Goal: Information Seeking & Learning: Learn about a topic

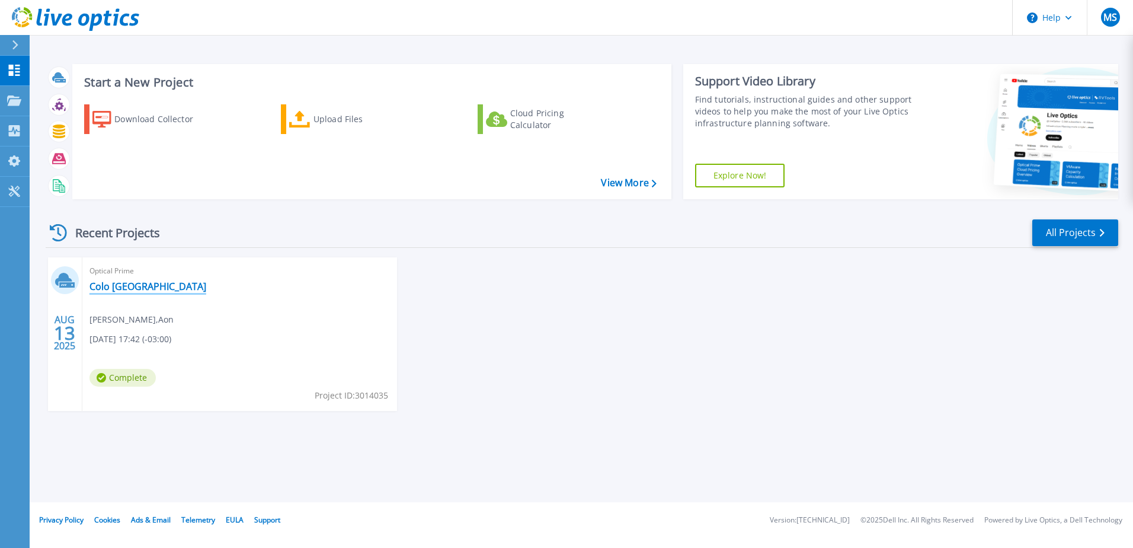
click at [95, 281] on link "Colo [GEOGRAPHIC_DATA]" at bounding box center [147, 286] width 117 height 12
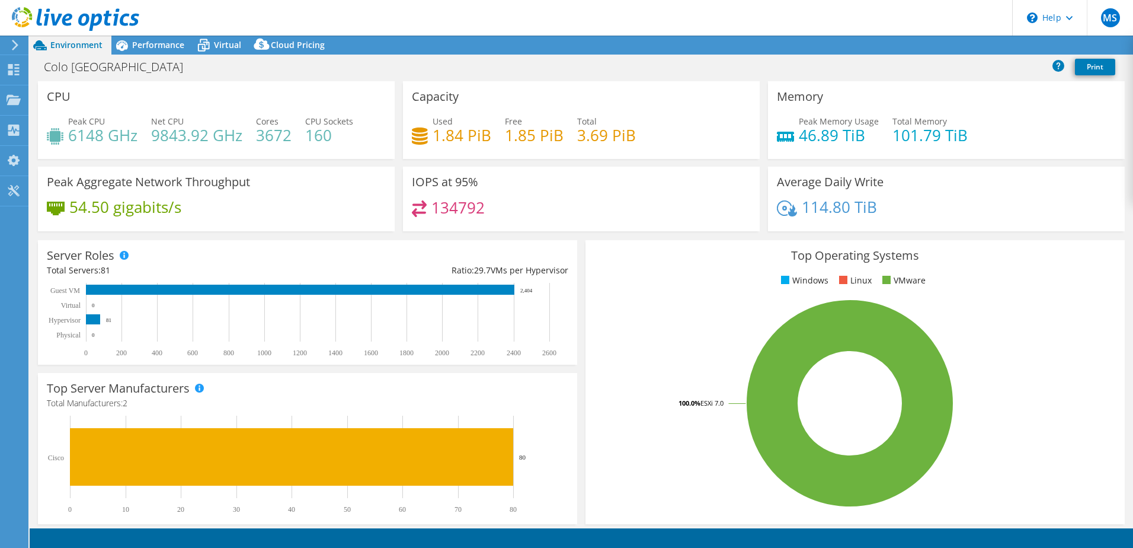
select select "USD"
drag, startPoint x: 485, startPoint y: 207, endPoint x: 444, endPoint y: 207, distance: 40.9
click at [427, 202] on div "134792" at bounding box center [581, 212] width 339 height 25
click at [159, 46] on span "Performance" at bounding box center [158, 44] width 52 height 11
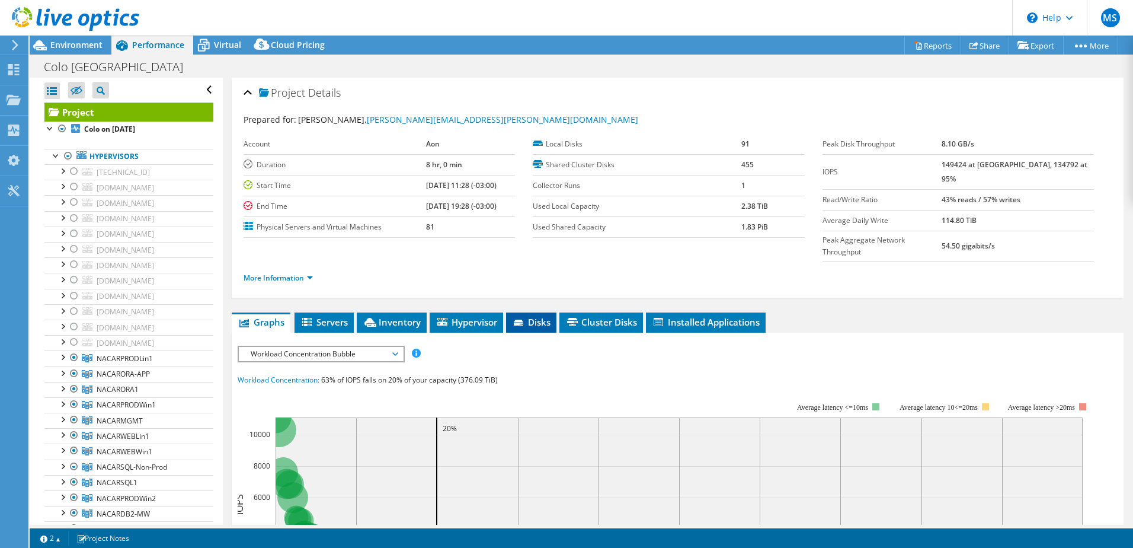
click at [534, 316] on span "Disks" at bounding box center [531, 322] width 39 height 12
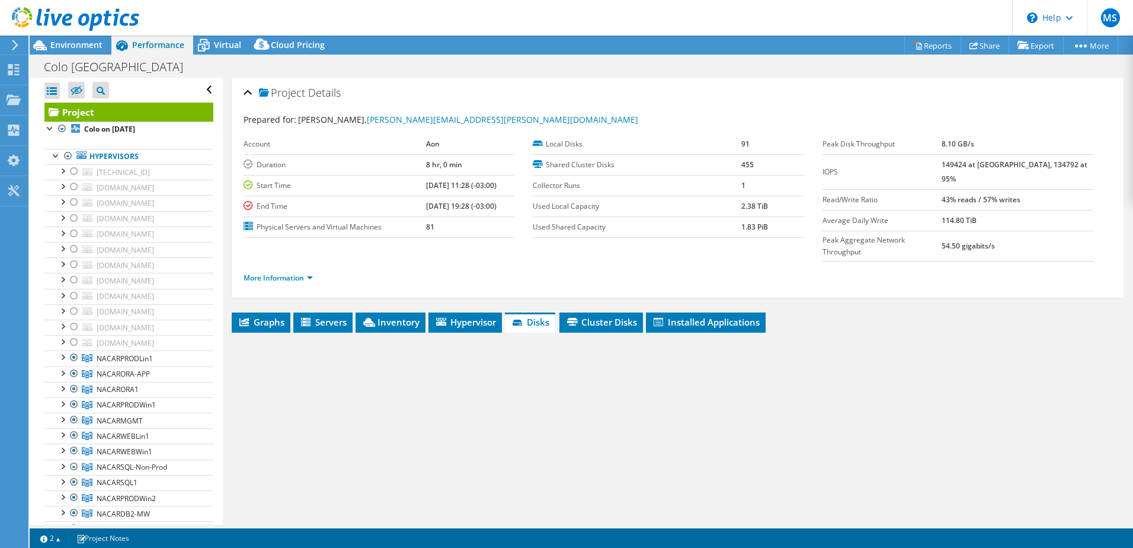
scroll to position [59, 0]
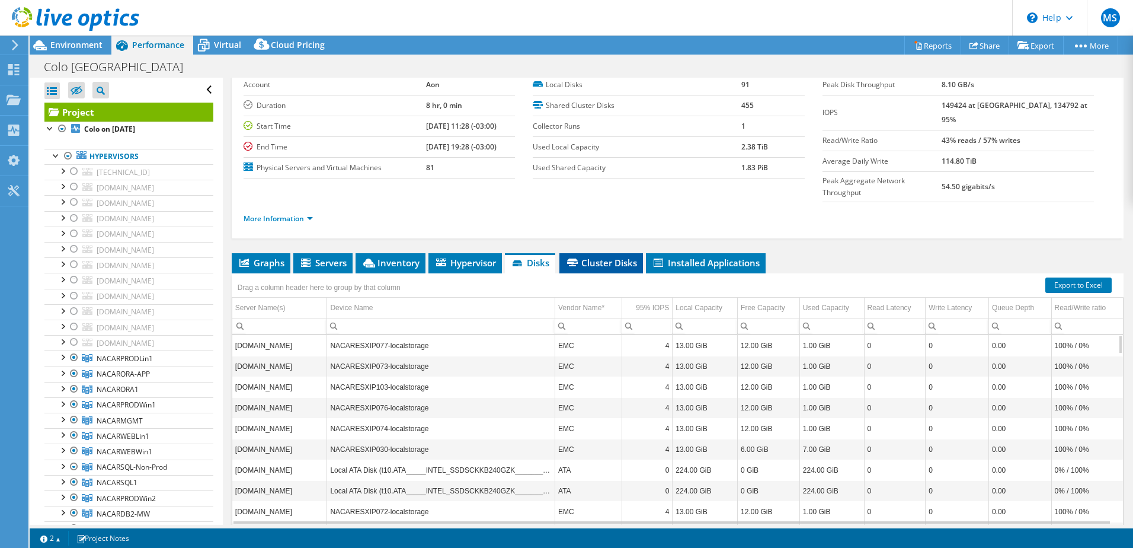
click at [604, 253] on li "Cluster Disks" at bounding box center [601, 263] width 84 height 20
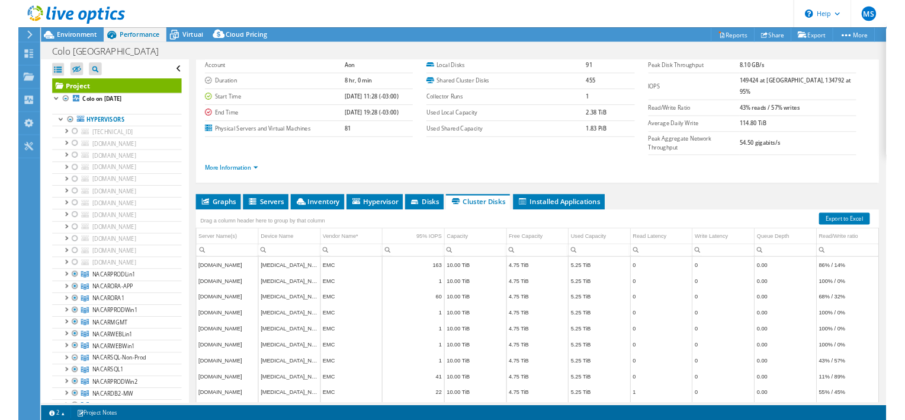
scroll to position [0, 0]
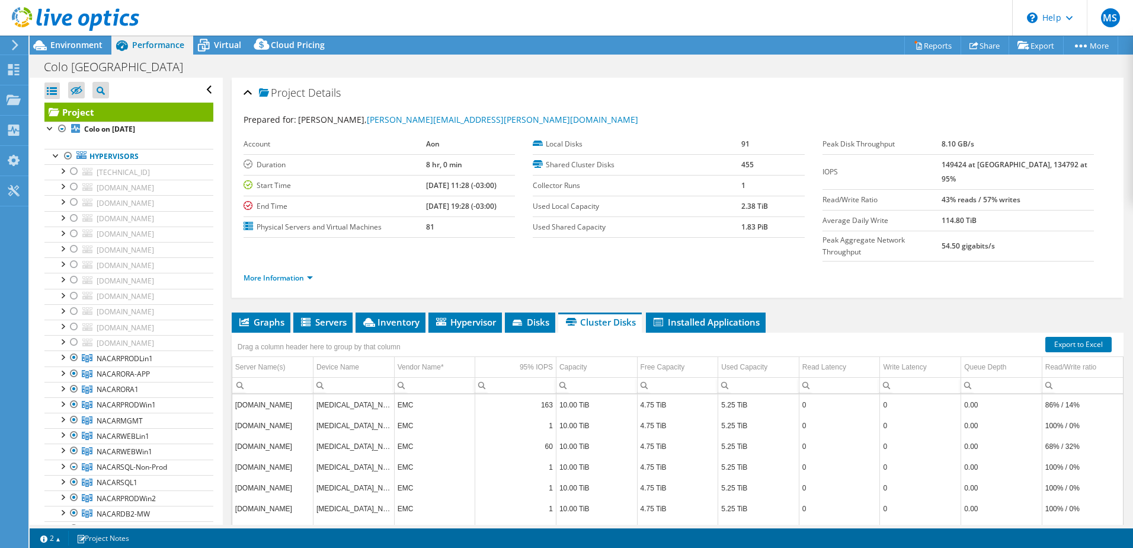
drag, startPoint x: 1073, startPoint y: 161, endPoint x: 961, endPoint y: 162, distance: 111.4
click at [961, 162] on tr "IOPS 149424 at [GEOGRAPHIC_DATA], 134792 at 95%" at bounding box center [957, 171] width 271 height 35
copy tr "149424 at [GEOGRAPHIC_DATA], 134792 at 95%"
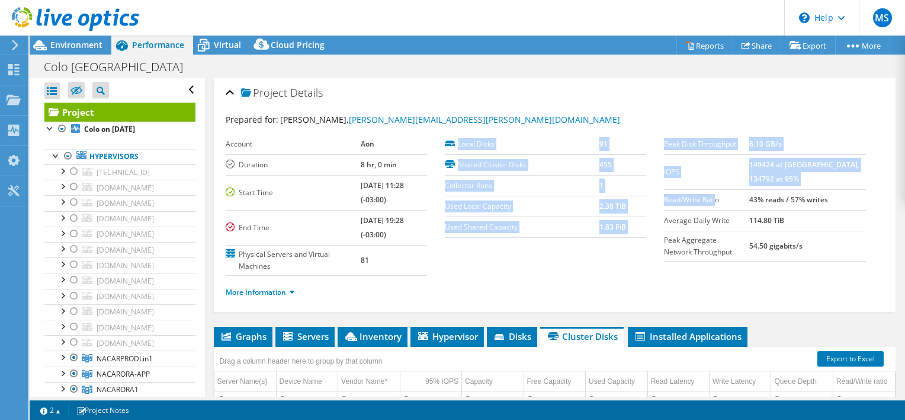
drag, startPoint x: 712, startPoint y: 199, endPoint x: 646, endPoint y: 200, distance: 65.2
click at [646, 200] on section "Prepared for: [PERSON_NAME], [PERSON_NAME][EMAIL_ADDRESS][PERSON_NAME][DOMAIN_N…" at bounding box center [555, 211] width 658 height 196
drag, startPoint x: 646, startPoint y: 200, endPoint x: 684, endPoint y: 204, distance: 38.1
click at [684, 204] on label "Read/Write Ratio" at bounding box center [706, 200] width 85 height 12
click at [706, 197] on label "Read/Write Ratio" at bounding box center [706, 200] width 85 height 12
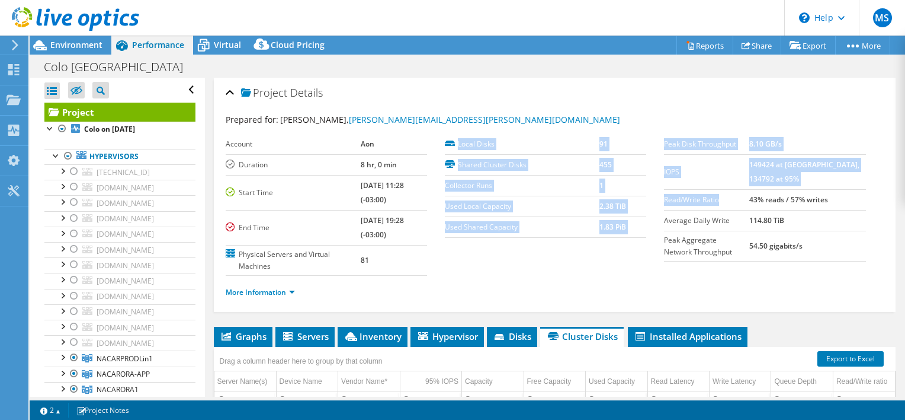
drag, startPoint x: 714, startPoint y: 198, endPoint x: 657, endPoint y: 204, distance: 57.8
click at [657, 204] on section "Prepared for: [PERSON_NAME], [PERSON_NAME][EMAIL_ADDRESS][PERSON_NAME][DOMAIN_N…" at bounding box center [555, 211] width 658 height 196
click at [664, 201] on label "Read/Write Ratio" at bounding box center [706, 200] width 85 height 12
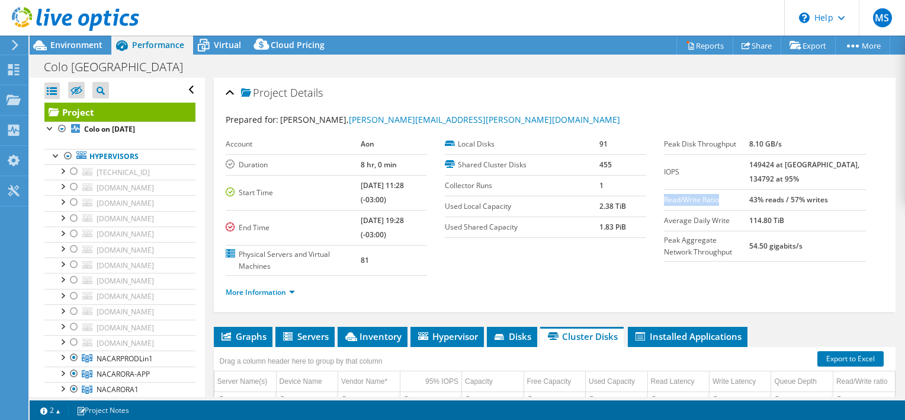
drag, startPoint x: 659, startPoint y: 199, endPoint x: 716, endPoint y: 201, distance: 57.5
click at [716, 201] on label "Read/Write Ratio" at bounding box center [706, 200] width 85 height 12
copy label "Read/Write Ratio"
drag, startPoint x: 846, startPoint y: 197, endPoint x: 767, endPoint y: 201, distance: 79.0
click at [767, 201] on tr "Read/Write Ratio 43% reads / 57% writes" at bounding box center [764, 199] width 201 height 21
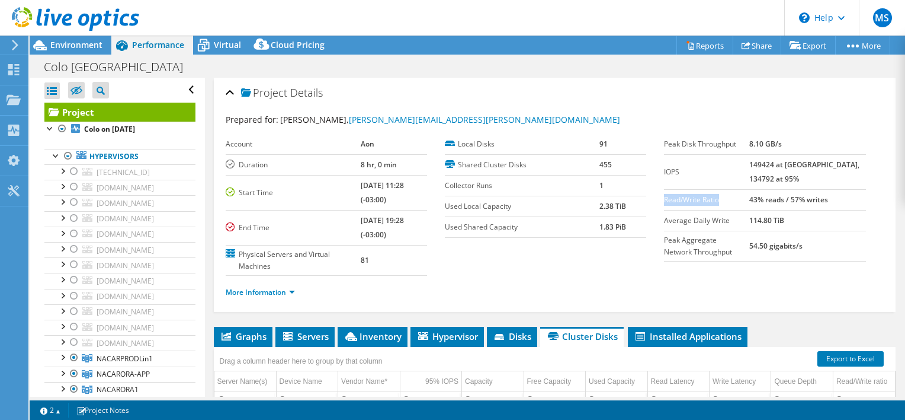
copy tr "43% reads / 57% writes"
click at [549, 287] on ul "More Information" at bounding box center [555, 291] width 658 height 16
drag, startPoint x: 806, startPoint y: 217, endPoint x: 765, endPoint y: 219, distance: 41.5
click at [765, 219] on tr "Average Daily Write 114.80 TiB" at bounding box center [764, 220] width 201 height 21
drag, startPoint x: 764, startPoint y: 220, endPoint x: 809, endPoint y: 239, distance: 49.1
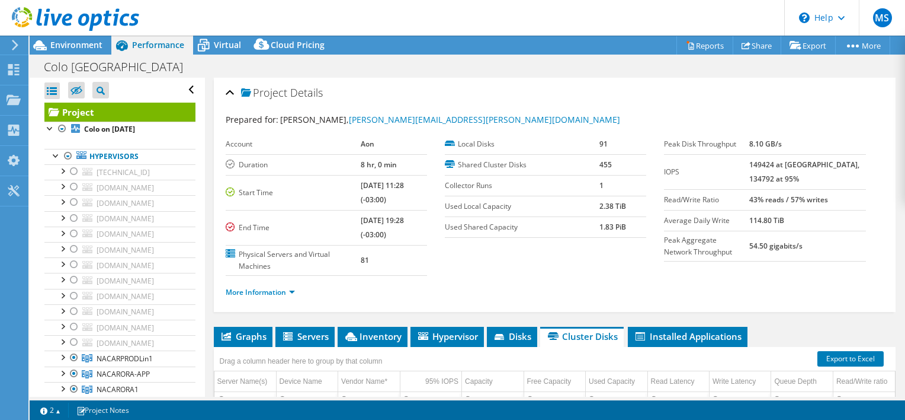
click at [803, 241] on b "54.50 gigabits/s" at bounding box center [776, 246] width 53 height 10
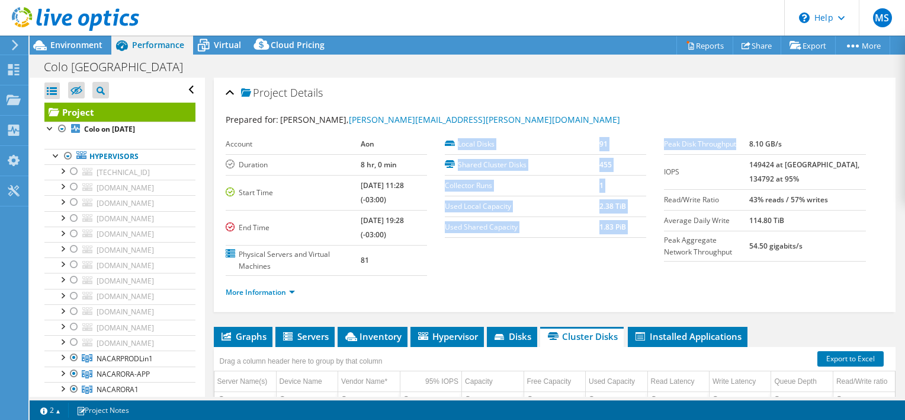
drag, startPoint x: 733, startPoint y: 142, endPoint x: 657, endPoint y: 137, distance: 76.0
click at [657, 137] on section "Prepared for: [PERSON_NAME], [PERSON_NAME][EMAIL_ADDRESS][PERSON_NAME][DOMAIN_N…" at bounding box center [555, 211] width 658 height 196
copy section "Local Disks 91 Shared Cluster Disks 455 Collector Runs 1 Used Local Capacity 2.…"
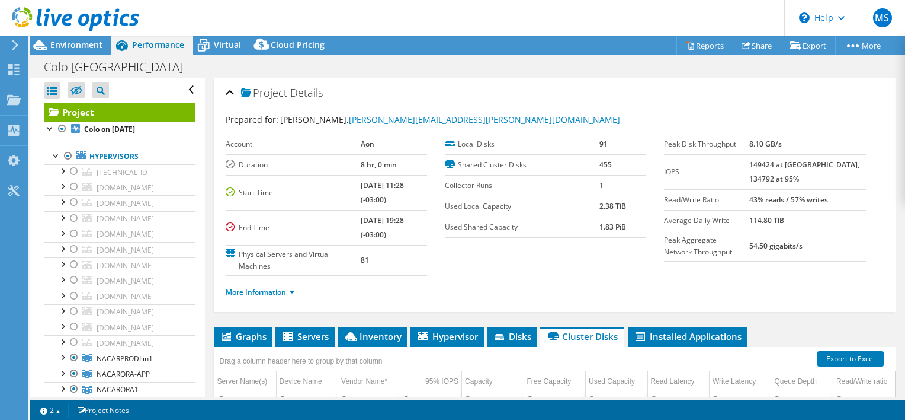
click at [728, 259] on table "Peak Disk Throughput 8.10 GB/s IOPS 149424 at [GEOGRAPHIC_DATA], 134792 at 95% …" at bounding box center [764, 197] width 201 height 127
drag, startPoint x: 723, startPoint y: 223, endPoint x: 658, endPoint y: 222, distance: 64.6
click at [664, 222] on label "Average Daily Write" at bounding box center [706, 221] width 85 height 12
copy label "Average Daily Write"
click at [685, 239] on label "Peak Aggregate Network Throughput" at bounding box center [706, 246] width 85 height 24
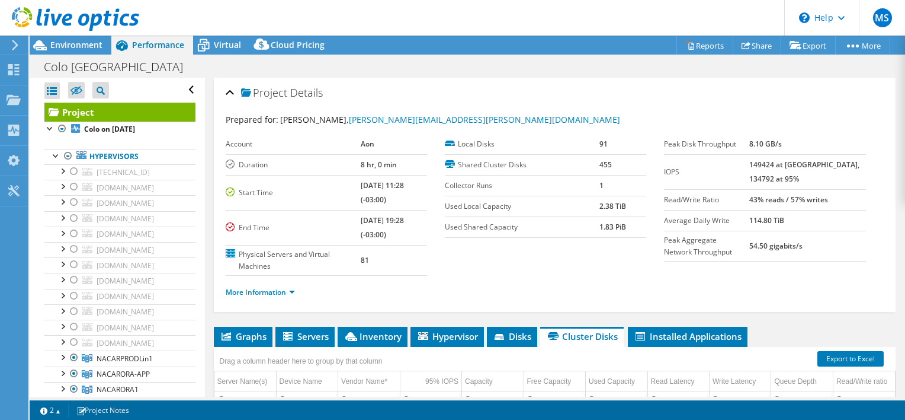
click at [568, 200] on label "Used Local Capacity" at bounding box center [522, 206] width 155 height 12
click at [286, 293] on link "More Information" at bounding box center [260, 292] width 69 height 10
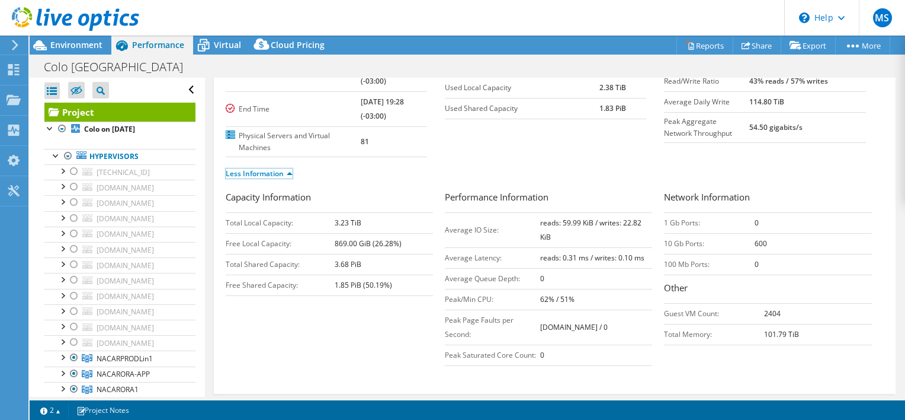
scroll to position [178, 0]
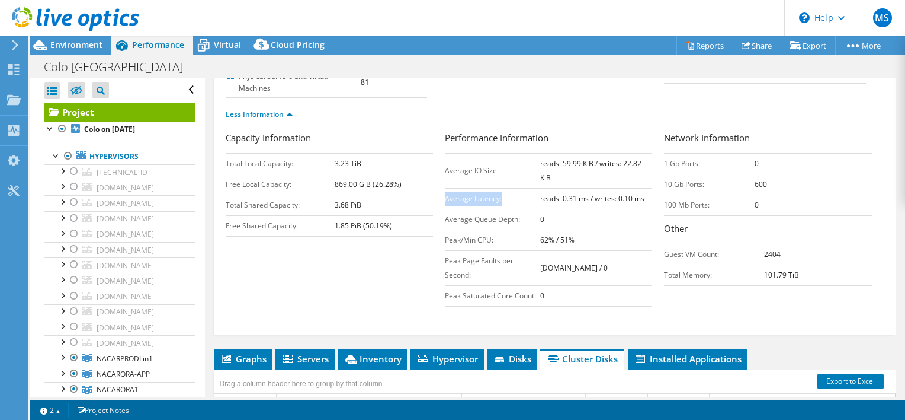
drag, startPoint x: 498, startPoint y: 197, endPoint x: 443, endPoint y: 196, distance: 54.5
click at [445, 196] on td "Average Latency:" at bounding box center [492, 198] width 95 height 21
copy td "Average Latency:"
drag, startPoint x: 636, startPoint y: 196, endPoint x: 534, endPoint y: 201, distance: 102.7
click at [540, 201] on td "reads: 0.31 ms / writes: 0.10 ms" at bounding box center [596, 198] width 113 height 21
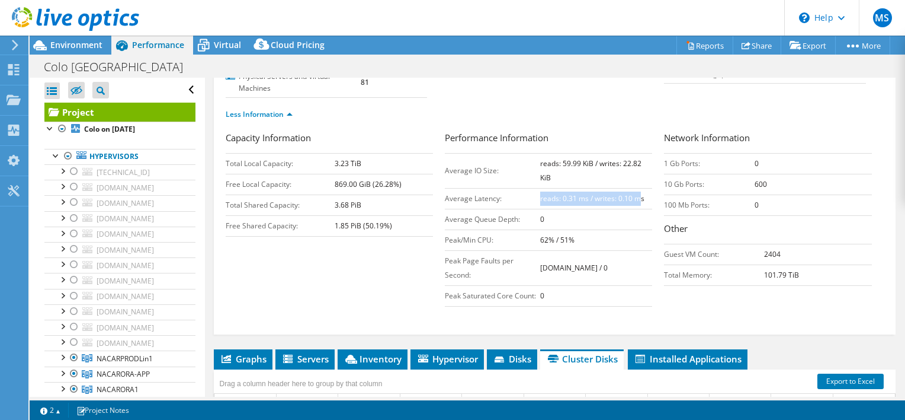
drag, startPoint x: 534, startPoint y: 201, endPoint x: 613, endPoint y: 200, distance: 78.8
click at [611, 200] on b "reads: 0.31 ms / writes: 0.10 ms" at bounding box center [592, 198] width 104 height 10
click at [642, 196] on td "reads: 0.31 ms / writes: 0.10 ms" at bounding box center [596, 198] width 113 height 21
drag, startPoint x: 638, startPoint y: 199, endPoint x: 536, endPoint y: 201, distance: 101.9
click at [540, 201] on b "reads: 0.31 ms / writes: 0.10 ms" at bounding box center [592, 198] width 104 height 10
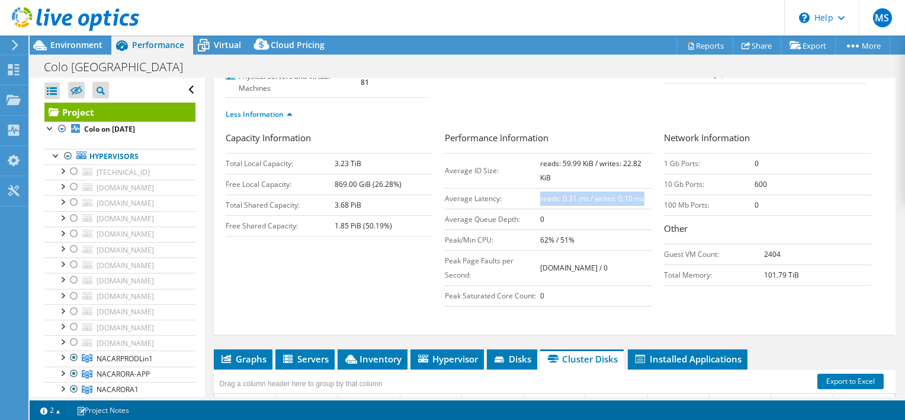
copy b "reads: 0.31 ms / writes: 0.10 ms"
click at [493, 171] on td "Average IO Size:" at bounding box center [492, 170] width 95 height 35
drag, startPoint x: 494, startPoint y: 168, endPoint x: 443, endPoint y: 174, distance: 51.9
click at [445, 174] on td "Average IO Size:" at bounding box center [492, 170] width 95 height 35
copy td "Average IO Size:"
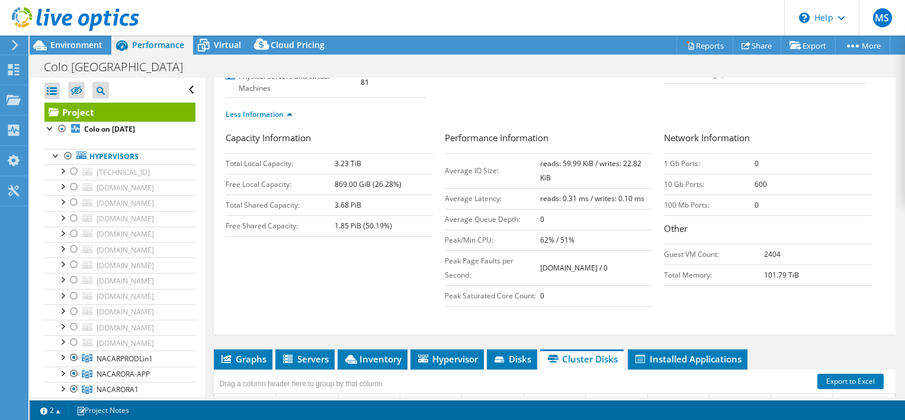
click at [559, 168] on td "reads: 59.99 KiB / writes: 22.82 KiB" at bounding box center [596, 170] width 113 height 35
drag, startPoint x: 552, startPoint y: 175, endPoint x: 536, endPoint y: 162, distance: 21.0
click at [540, 162] on td "reads: 59.99 KiB / writes: 22.82 KiB" at bounding box center [596, 170] width 113 height 35
copy b "reads: 59.99 KiB / writes: 22.82 KiB"
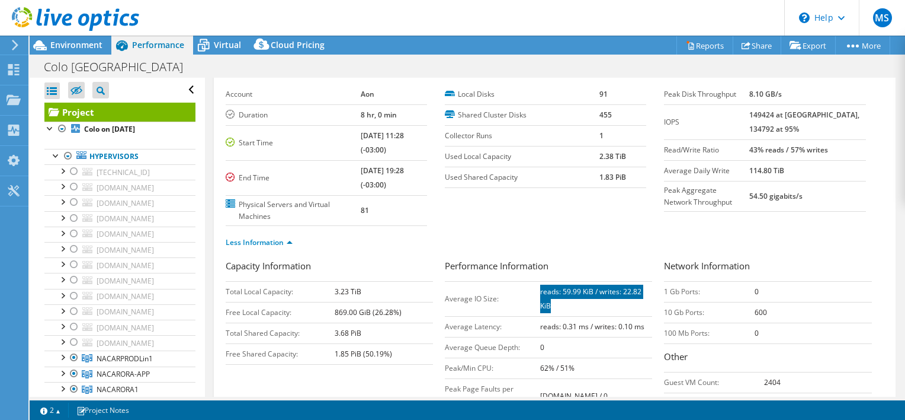
scroll to position [0, 0]
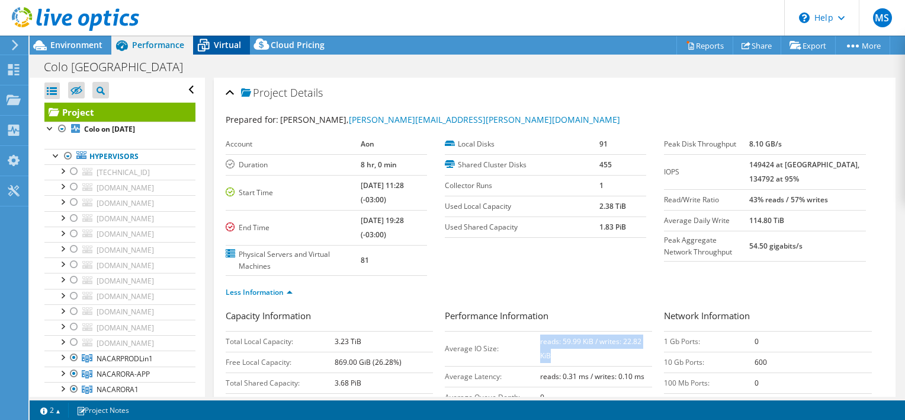
click at [229, 44] on span "Virtual" at bounding box center [227, 44] width 27 height 11
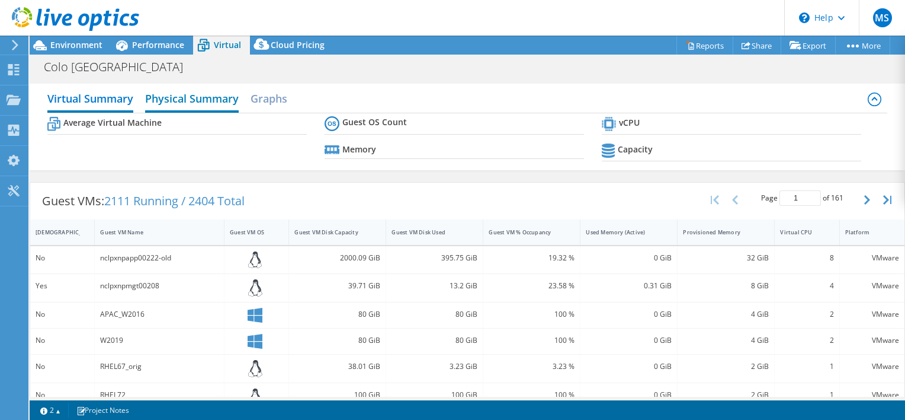
click at [228, 100] on h2 "Physical Summary" at bounding box center [192, 100] width 94 height 26
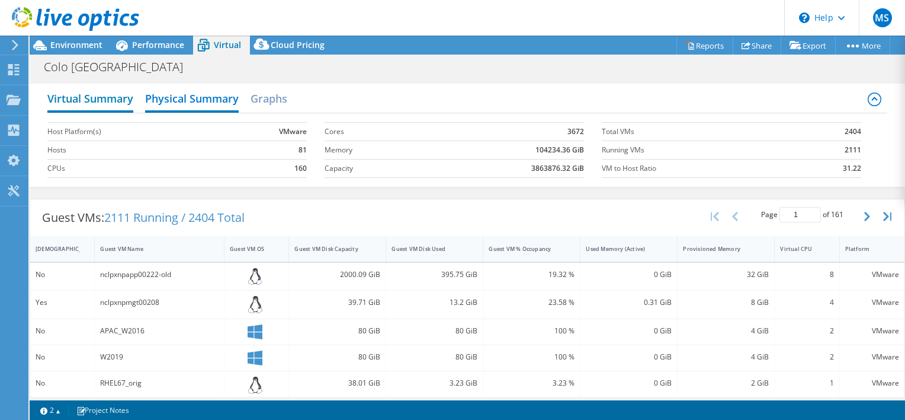
click at [91, 100] on h2 "Virtual Summary" at bounding box center [90, 100] width 86 height 26
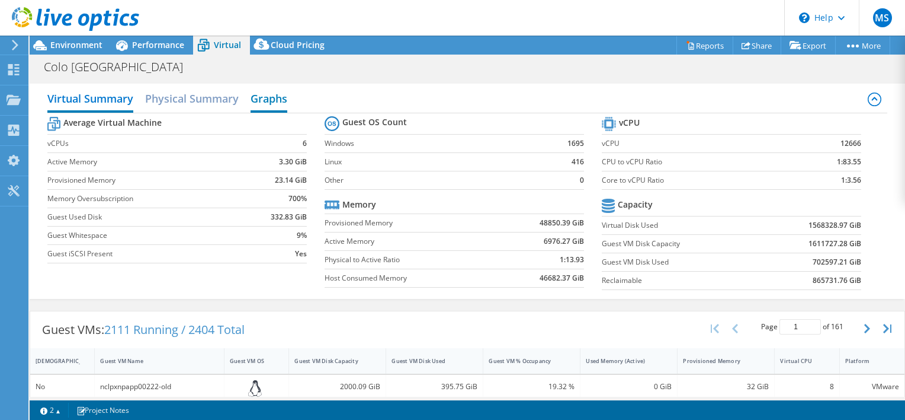
click at [261, 100] on h2 "Graphs" at bounding box center [269, 100] width 37 height 26
